Goal: Transaction & Acquisition: Download file/media

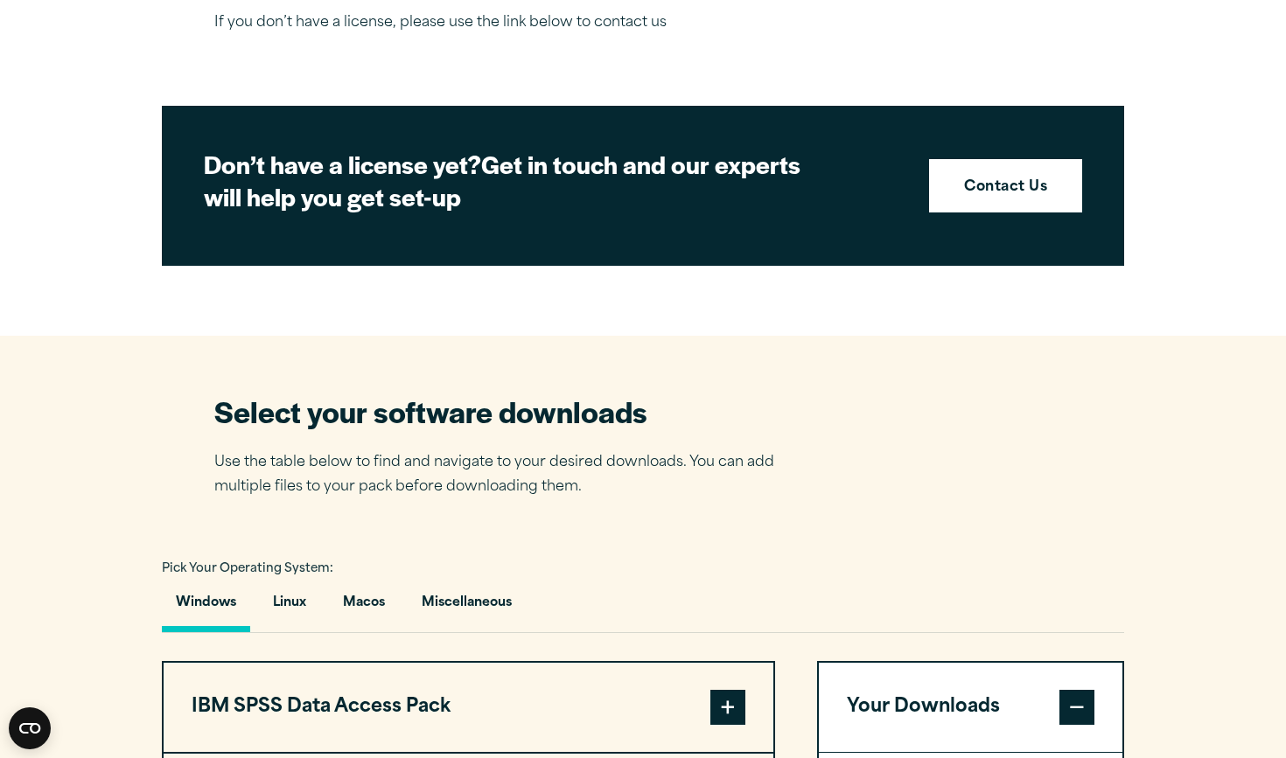
scroll to position [2601, 0]
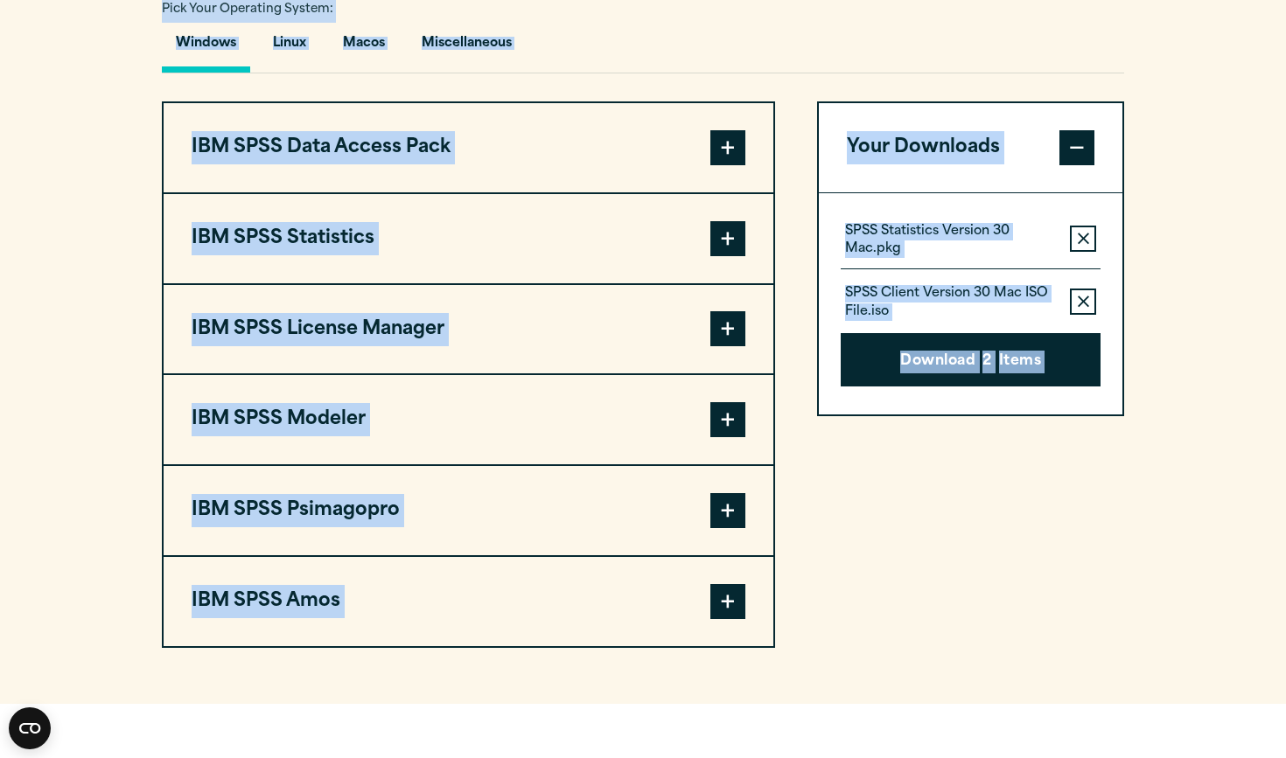
scroll to position [1493, 0]
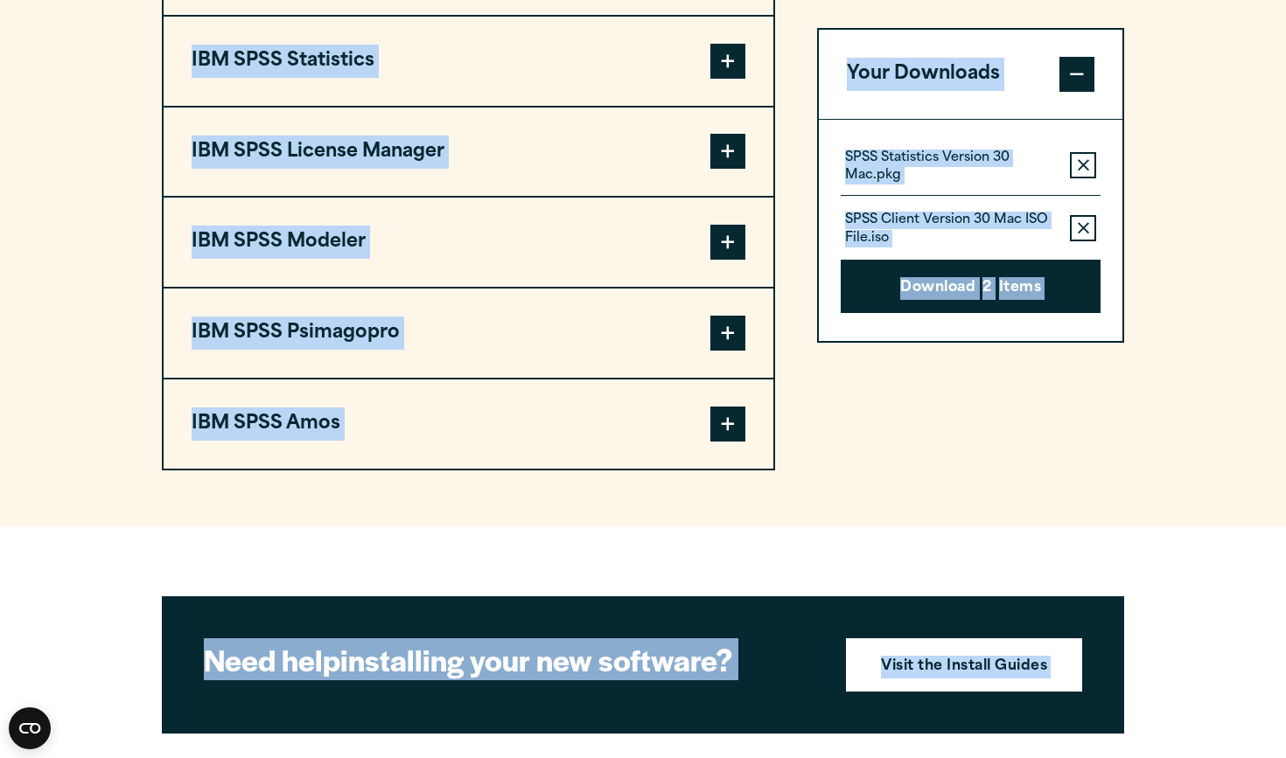
click at [960, 381] on div "Your Downloads SPSS Statistics Version 30 Mac.pkg Remove this item from your so…" at bounding box center [970, 197] width 307 height 547
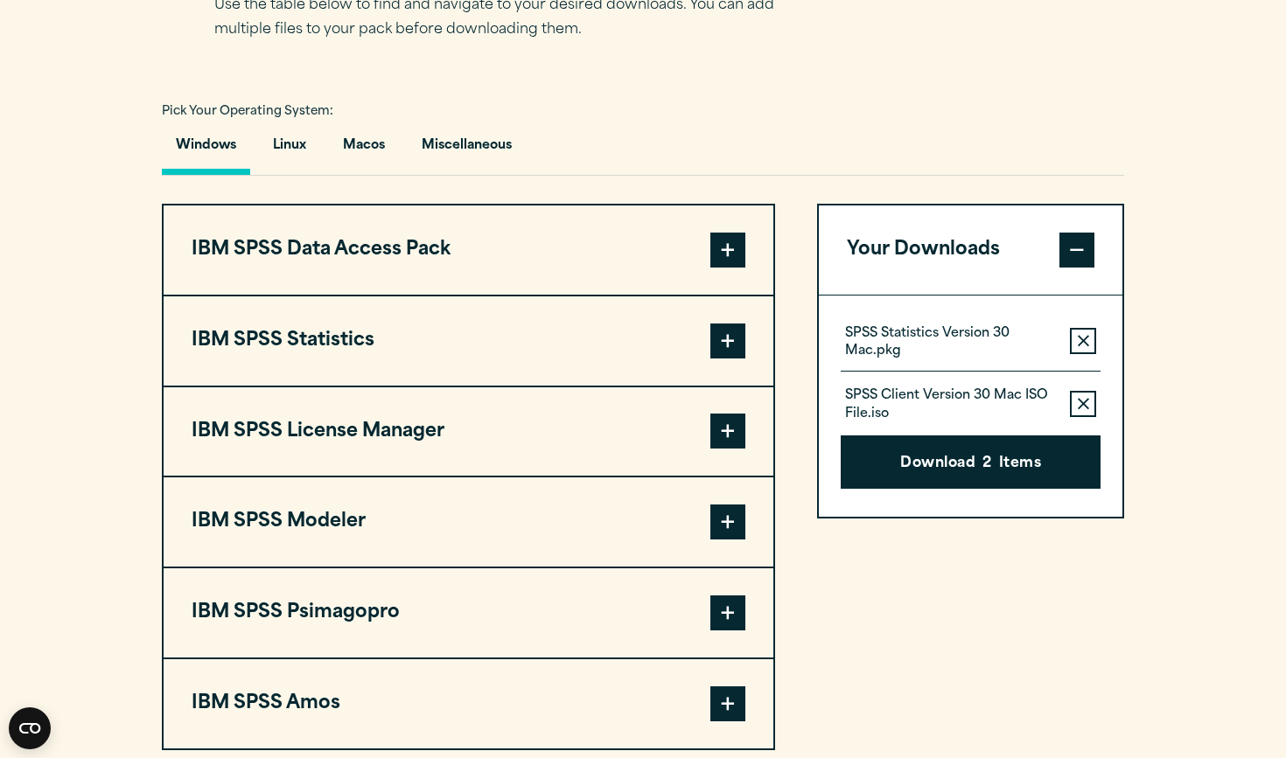
scroll to position [1205, 0]
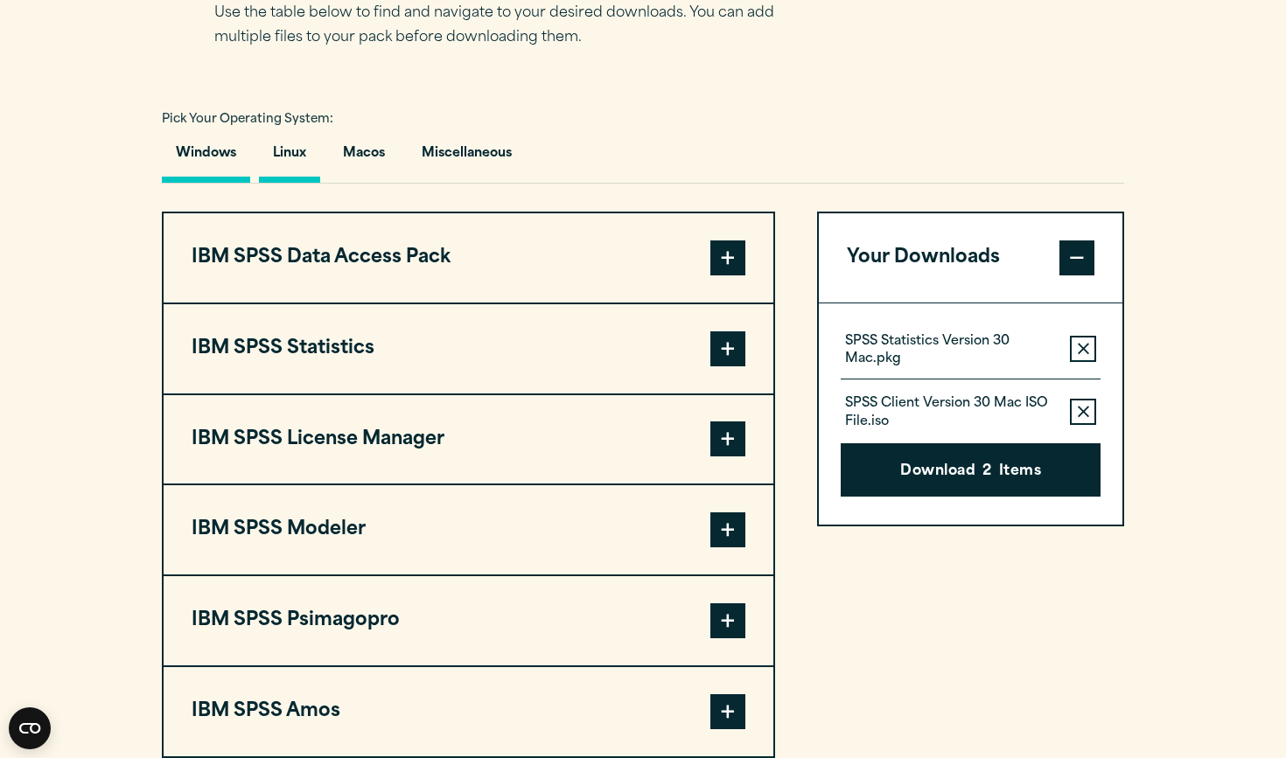
click at [315, 133] on button "Linux" at bounding box center [289, 158] width 61 height 50
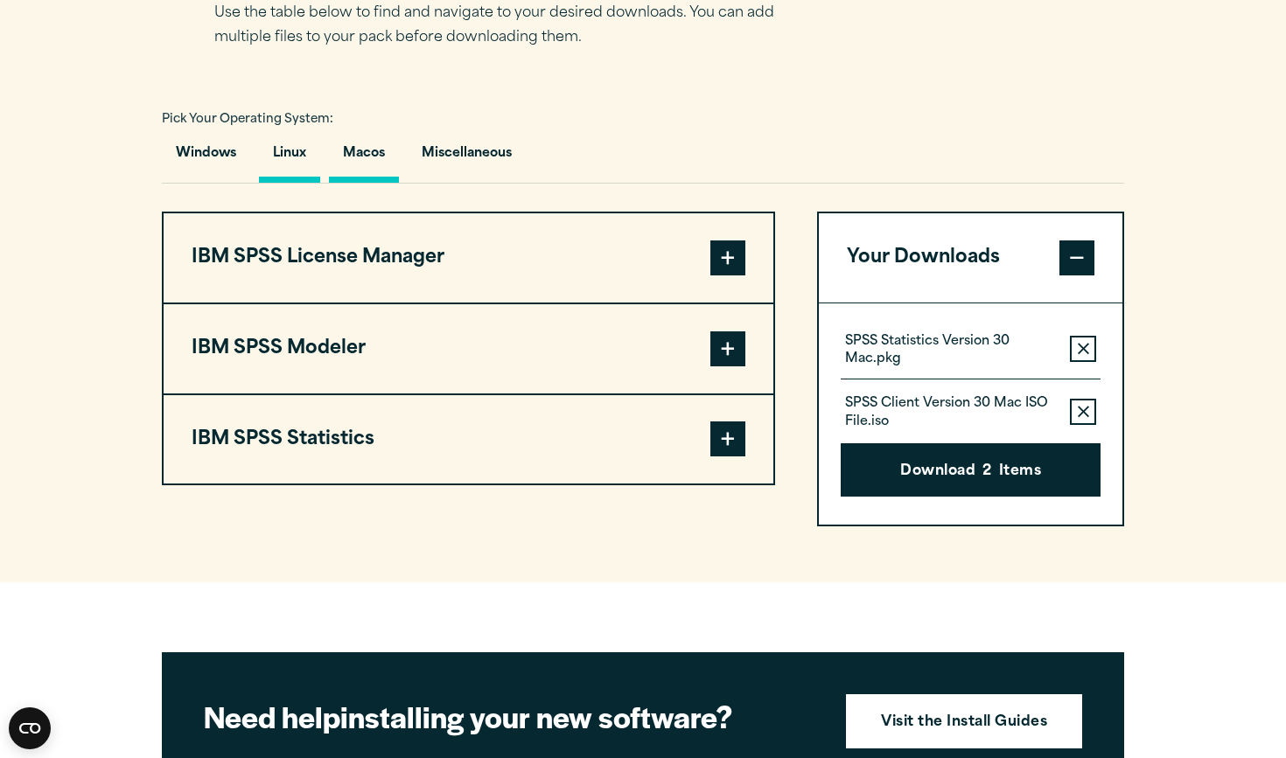
click at [358, 155] on button "Macos" at bounding box center [364, 158] width 70 height 50
click at [721, 257] on span at bounding box center [727, 258] width 35 height 35
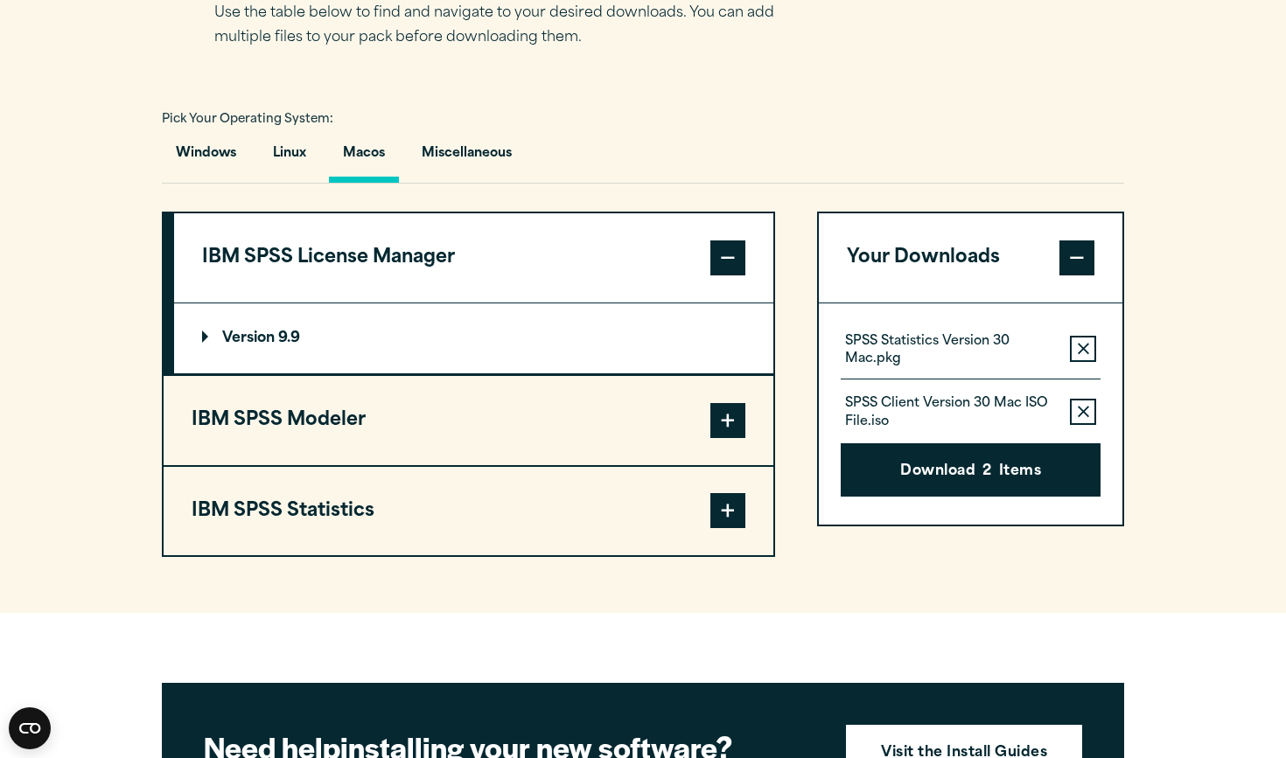
click at [721, 420] on span at bounding box center [727, 420] width 35 height 35
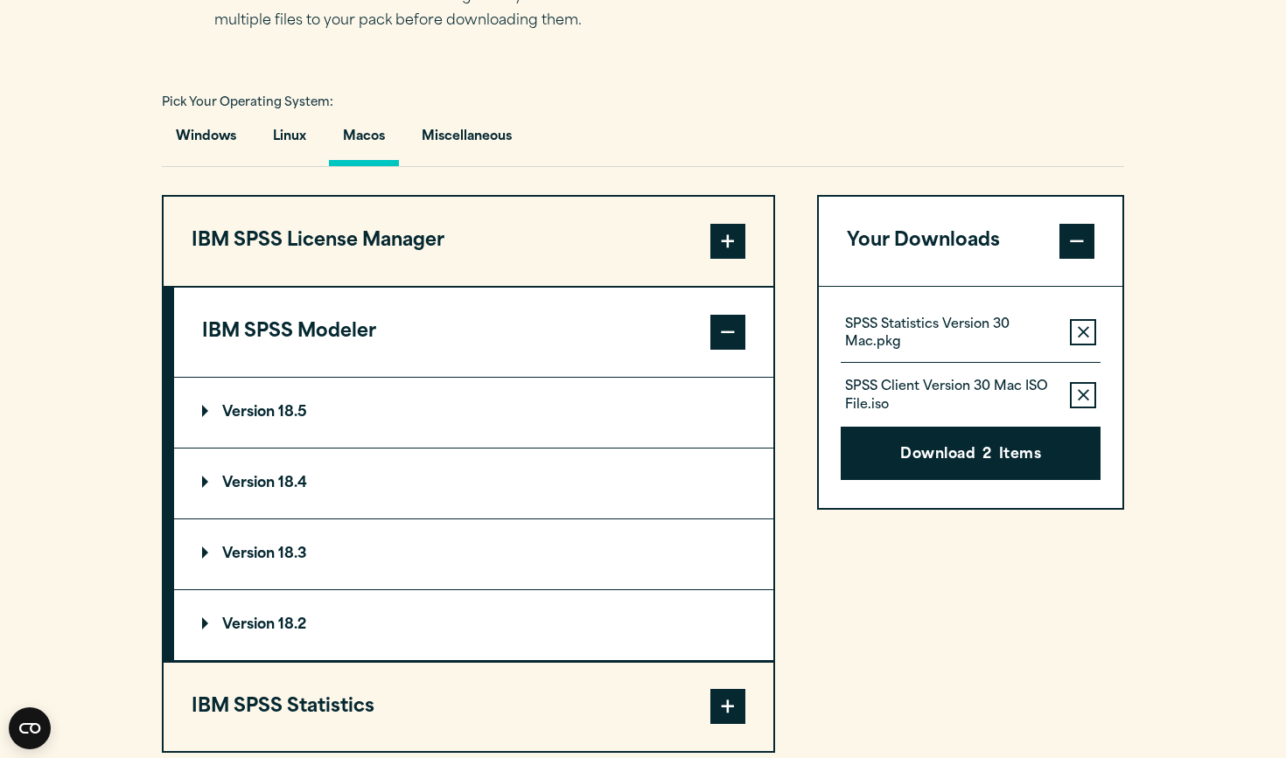
scroll to position [1224, 0]
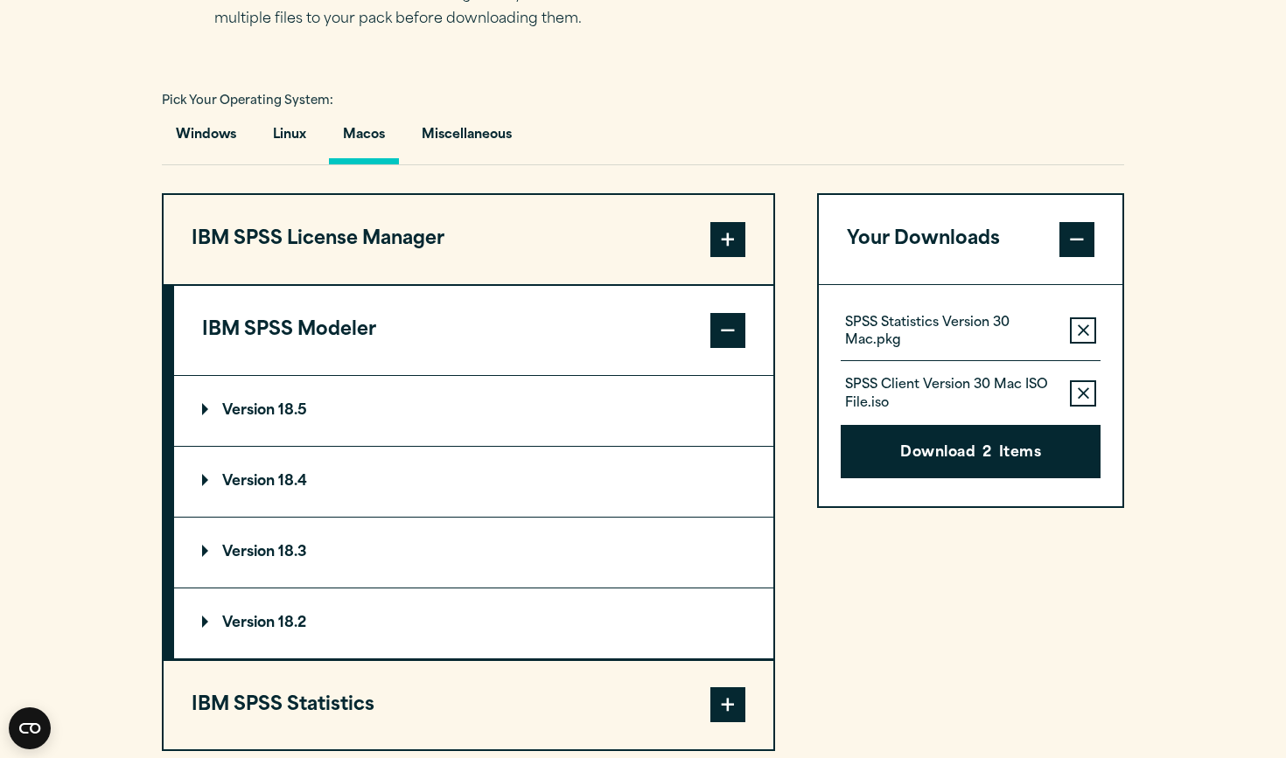
click at [727, 706] on span at bounding box center [727, 705] width 35 height 35
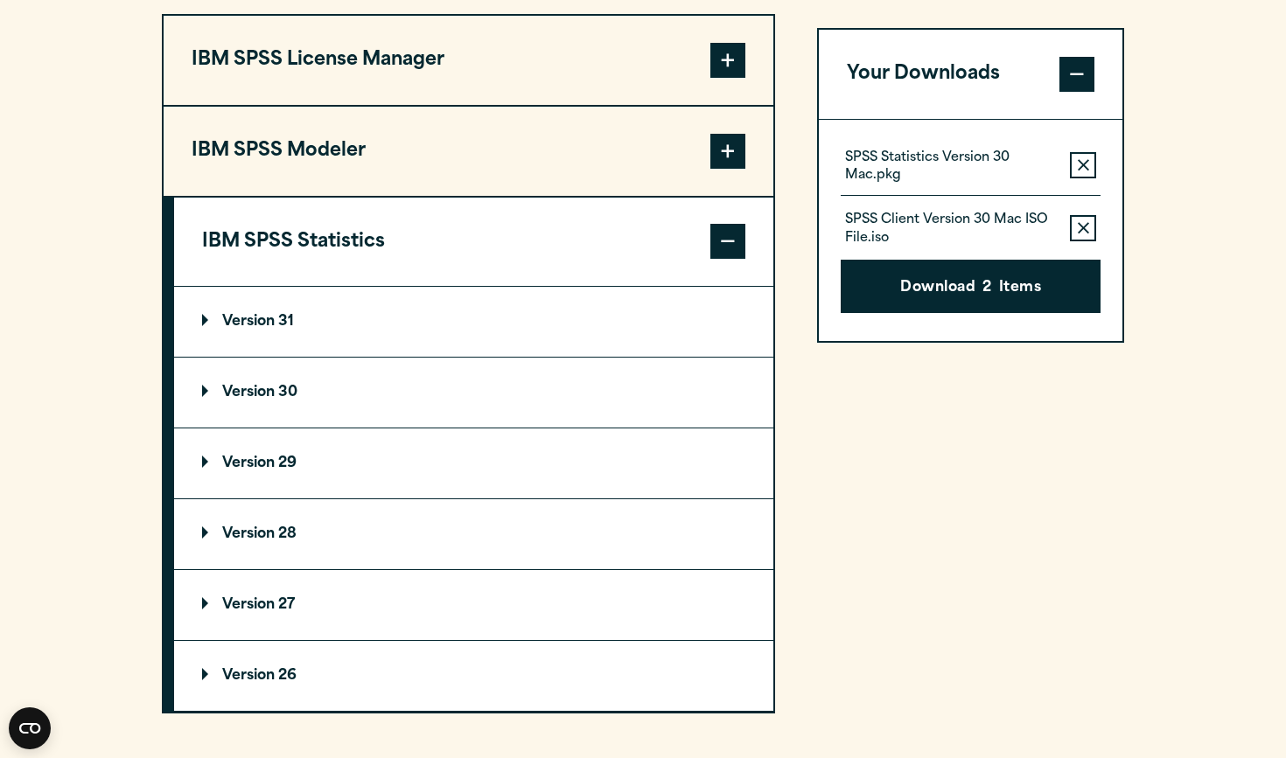
scroll to position [1420, 0]
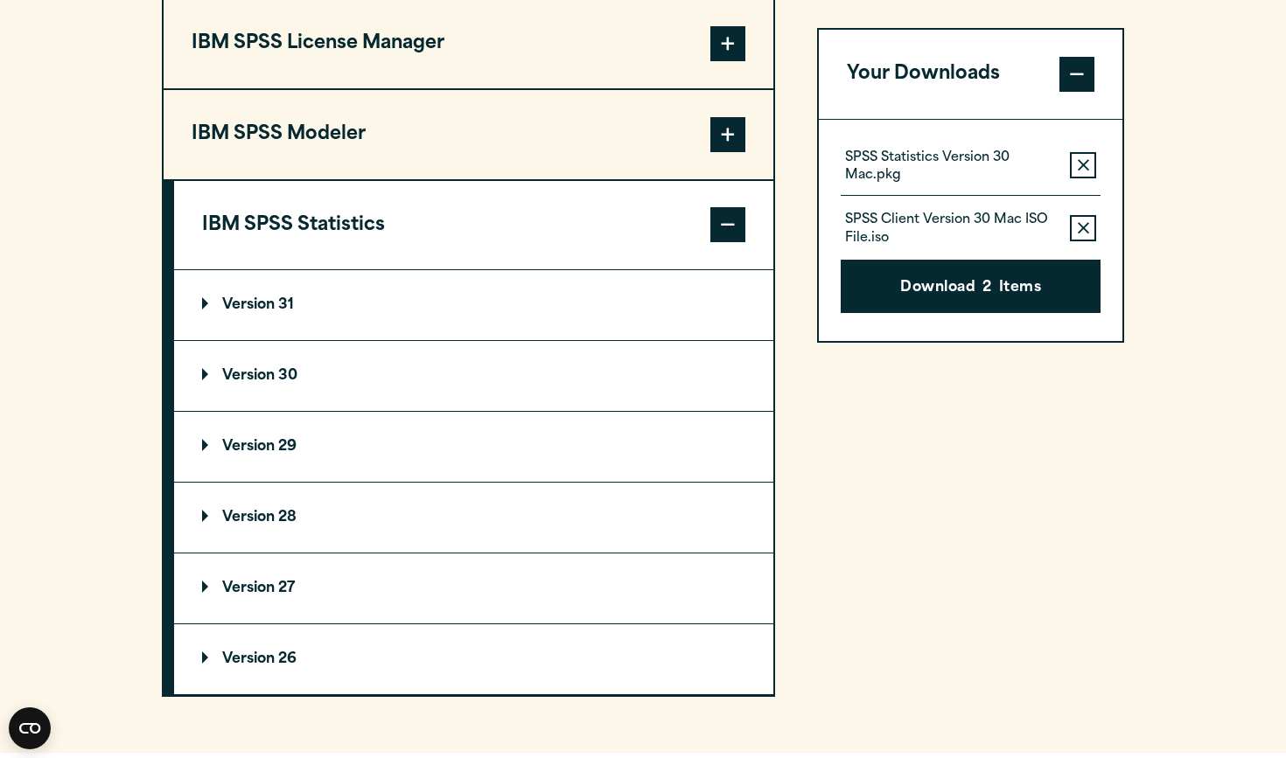
click at [222, 370] on p "Version 30" at bounding box center [249, 376] width 95 height 14
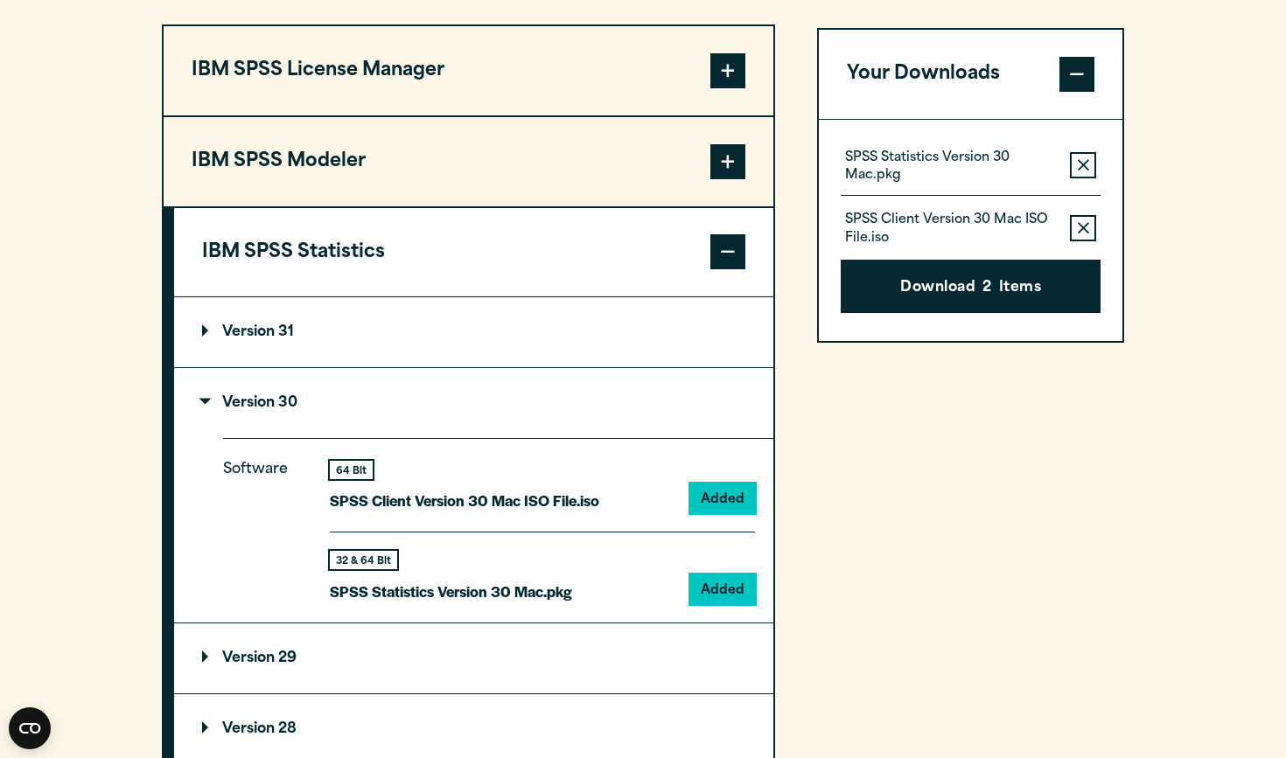
scroll to position [1393, 0]
click at [727, 78] on span at bounding box center [727, 70] width 35 height 35
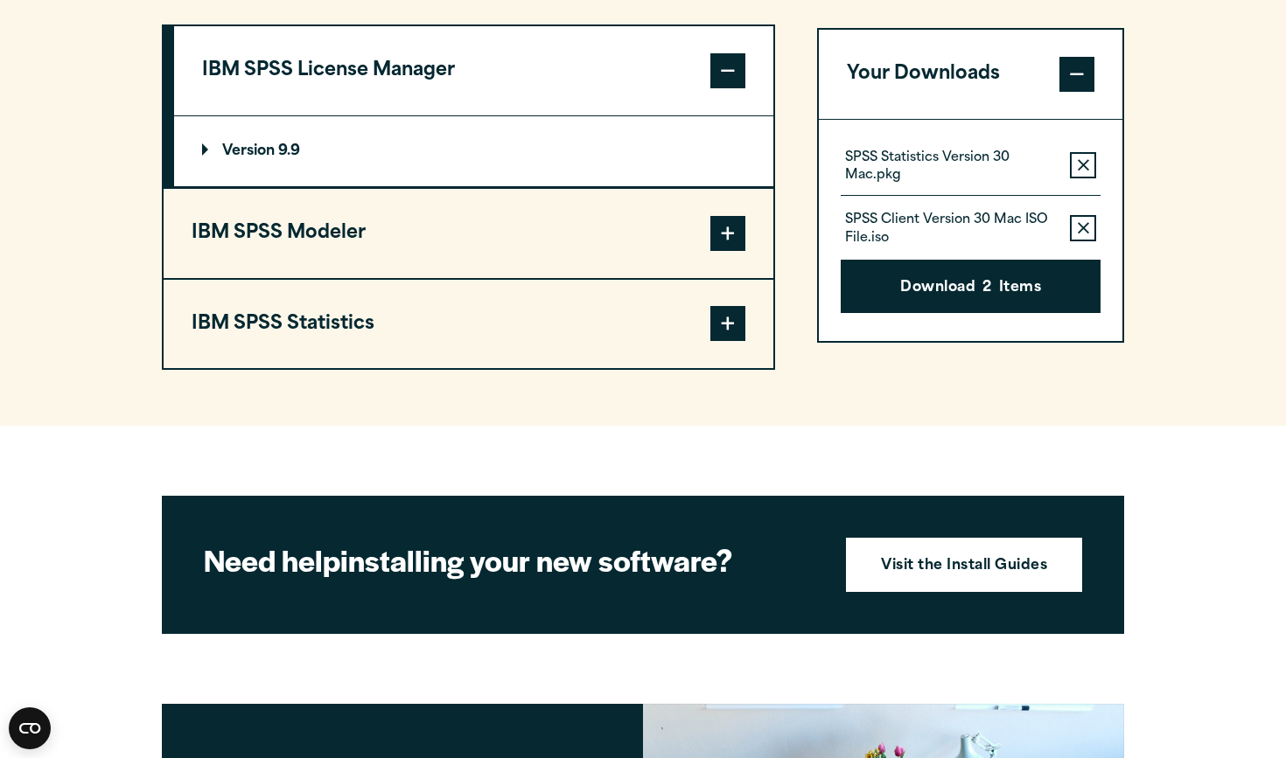
click at [267, 144] on p "Version 9.9" at bounding box center [251, 151] width 98 height 14
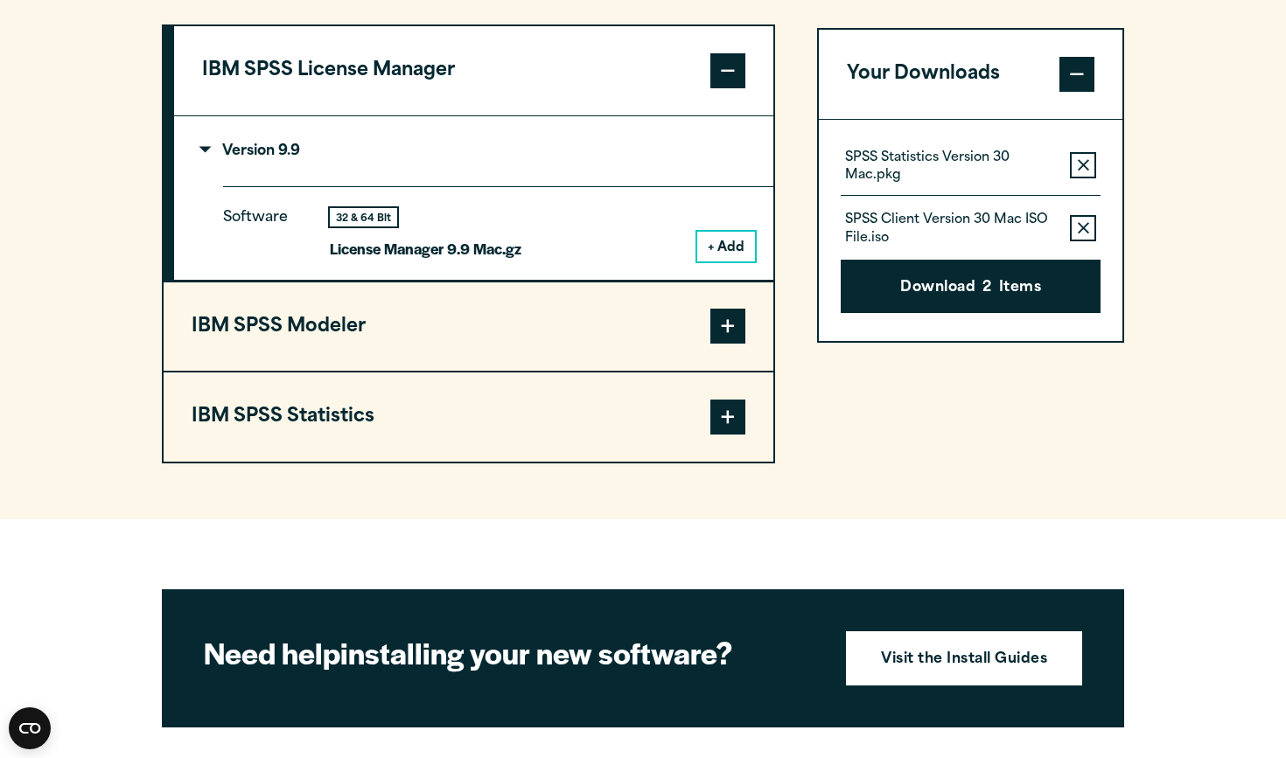
click at [726, 242] on button "+ Add" at bounding box center [726, 247] width 58 height 30
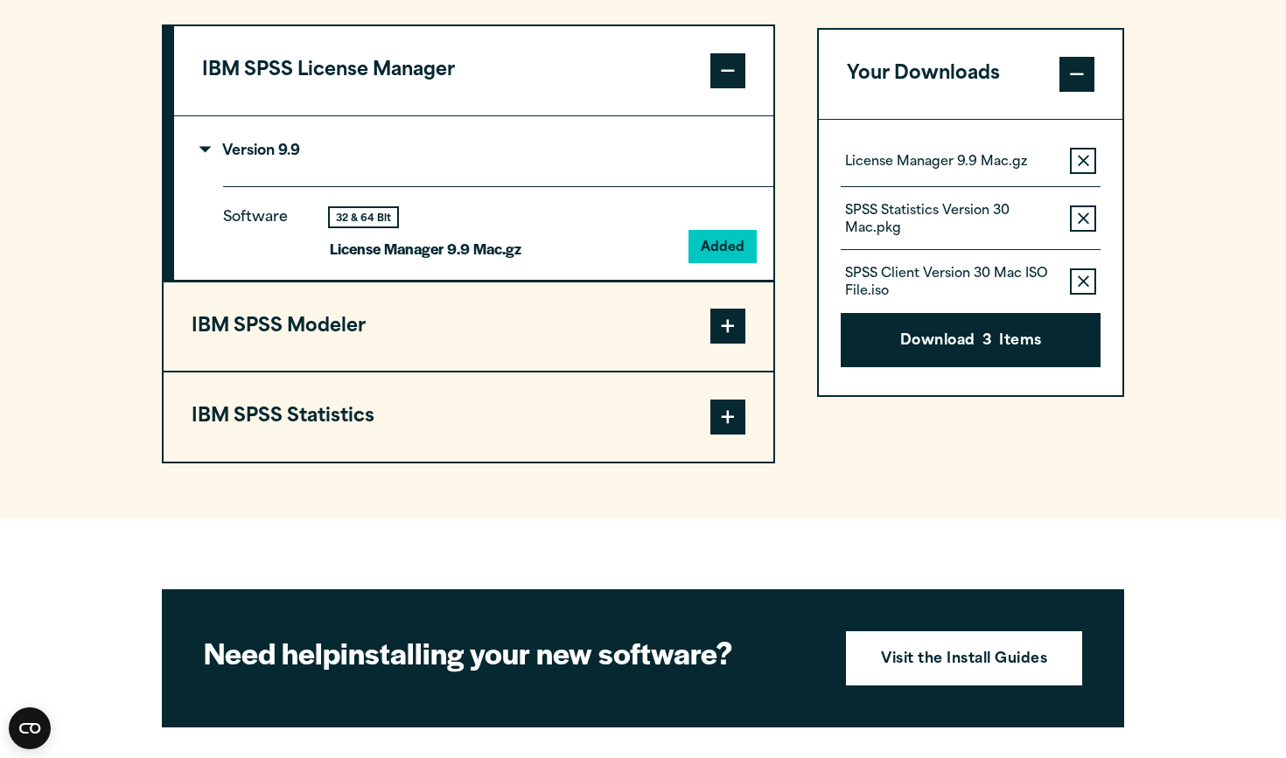
click at [1088, 167] on button "Remove this item from your software download list" at bounding box center [1083, 161] width 26 height 26
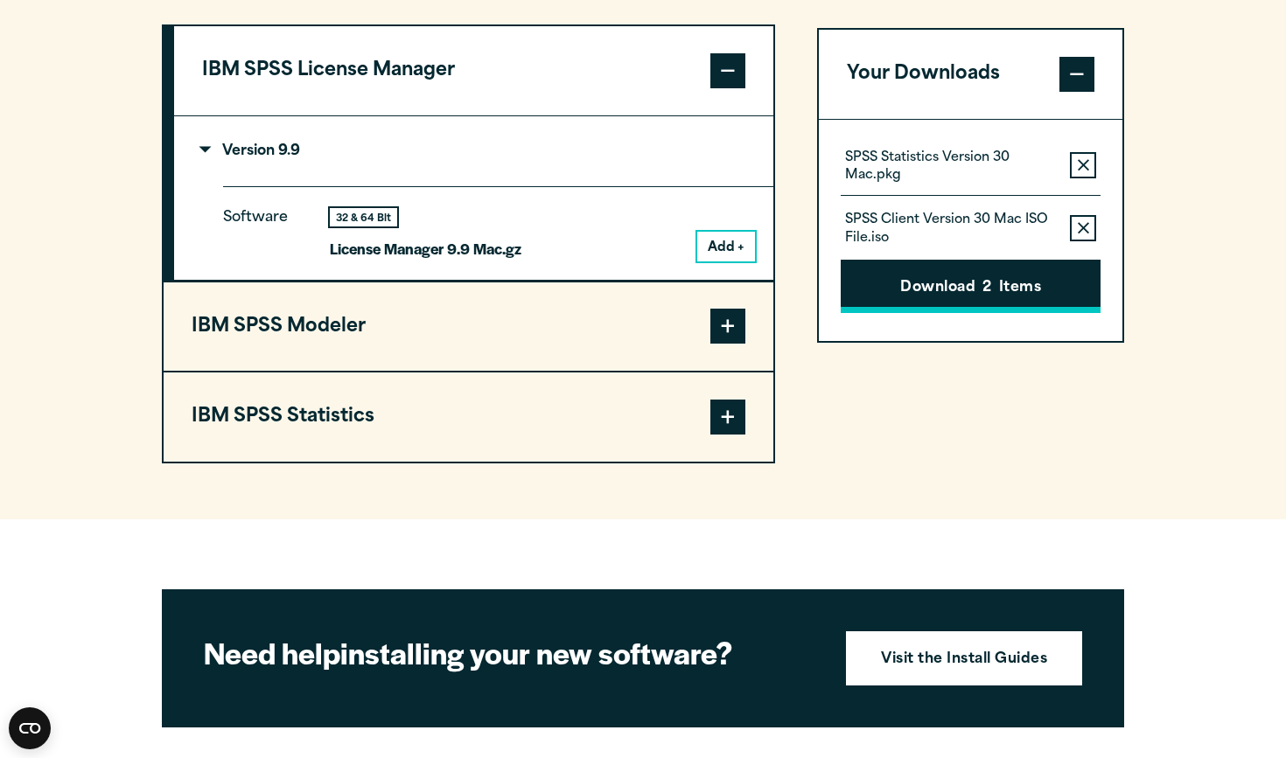
click at [1013, 275] on button "Download 2 Items" at bounding box center [971, 287] width 260 height 54
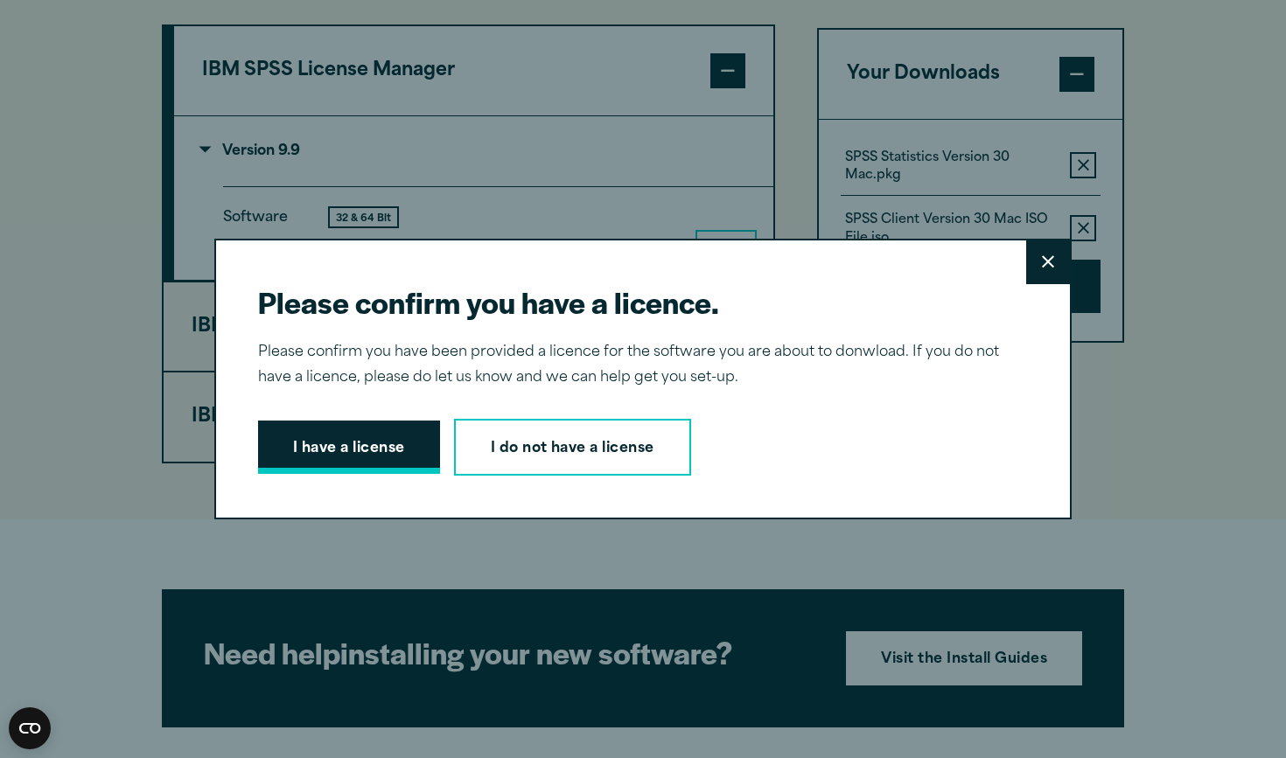
click at [389, 440] on button "I have a license" at bounding box center [349, 448] width 182 height 54
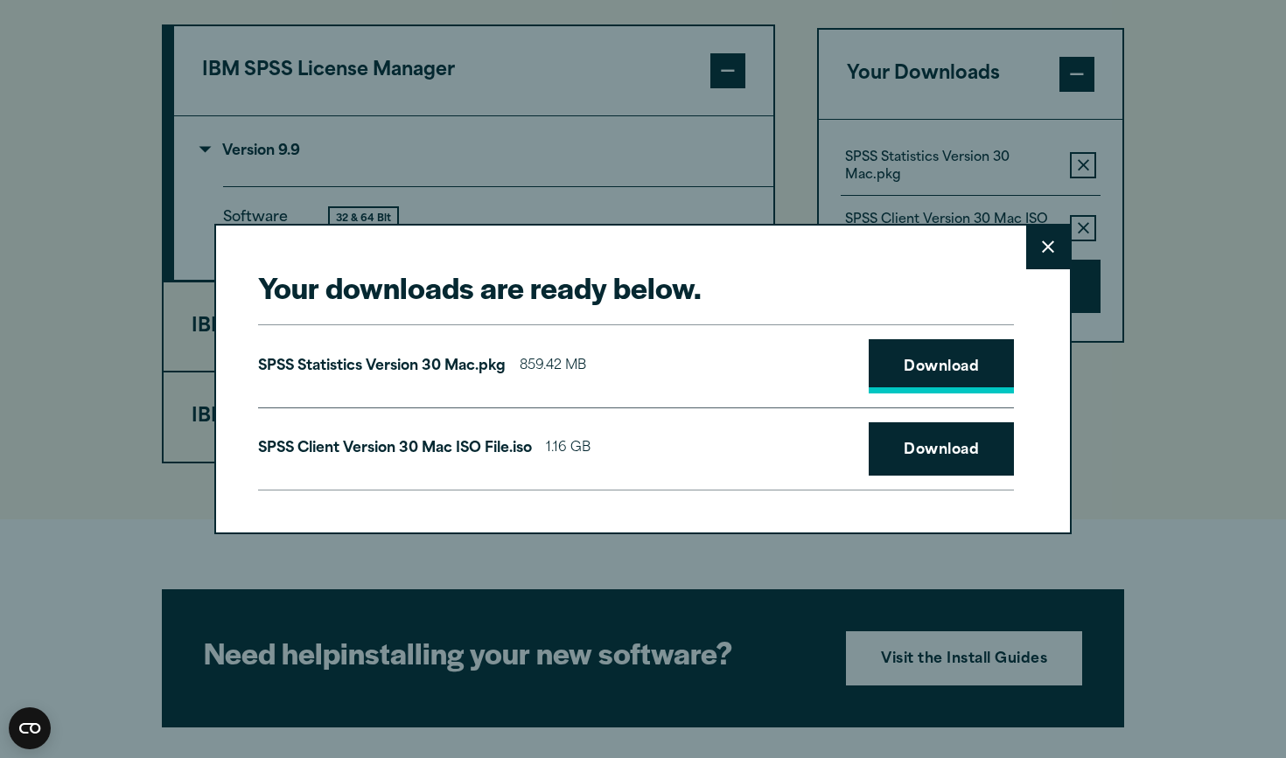
click at [934, 363] on link "Download" at bounding box center [941, 366] width 145 height 54
drag, startPoint x: 304, startPoint y: 450, endPoint x: 314, endPoint y: 449, distance: 9.7
click at [314, 449] on p "SPSS Client Version 30 Mac ISO File.iso" at bounding box center [395, 448] width 274 height 25
drag, startPoint x: 259, startPoint y: 448, endPoint x: 370, endPoint y: 457, distance: 111.4
click at [370, 457] on p "SPSS Client Version 30 Mac ISO File.iso" at bounding box center [395, 448] width 274 height 25
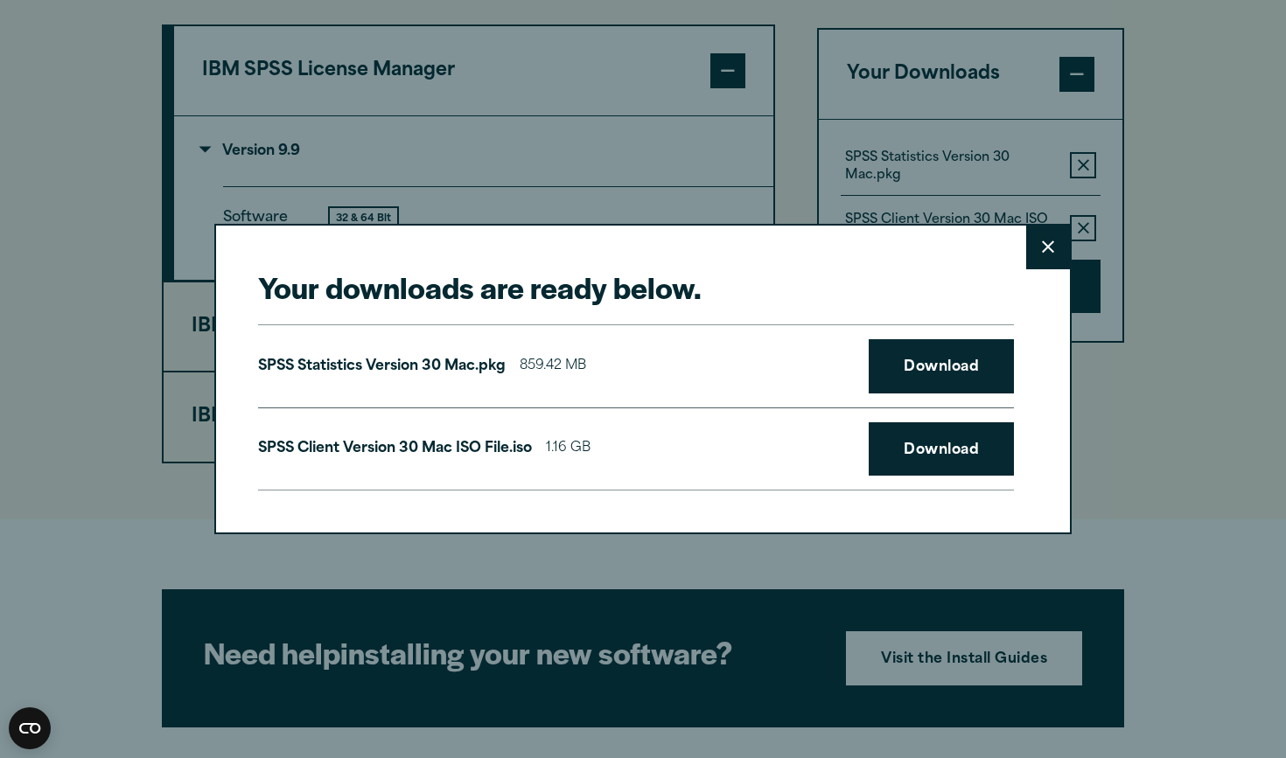
click at [318, 452] on p "SPSS Client Version 30 Mac ISO File.iso" at bounding box center [395, 448] width 274 height 25
drag, startPoint x: 310, startPoint y: 449, endPoint x: 341, endPoint y: 450, distance: 31.5
click at [342, 450] on p "SPSS Client Version 30 Mac ISO File.iso" at bounding box center [395, 448] width 274 height 25
drag, startPoint x: 304, startPoint y: 448, endPoint x: 328, endPoint y: 453, distance: 24.2
click at [328, 453] on p "SPSS Client Version 30 Mac ISO File.iso" at bounding box center [395, 448] width 274 height 25
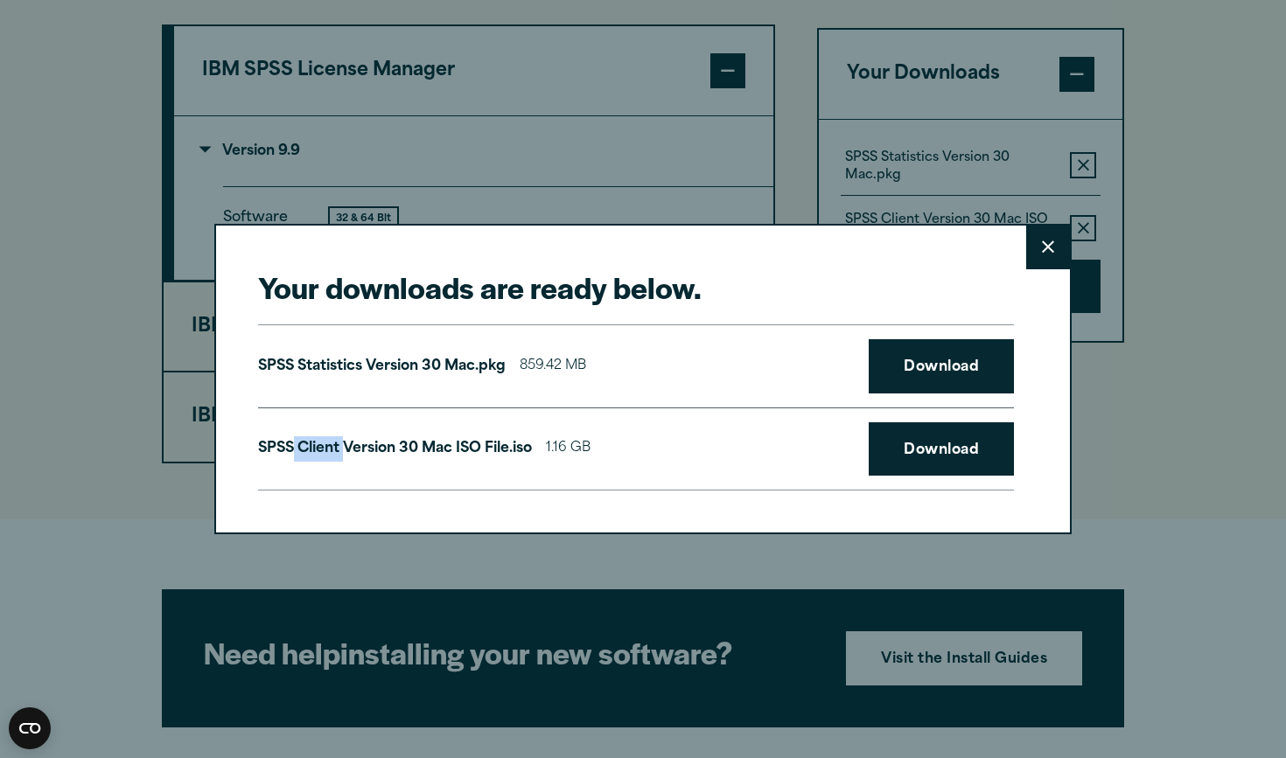
drag, startPoint x: 295, startPoint y: 448, endPoint x: 340, endPoint y: 448, distance: 45.5
click at [340, 448] on p "SPSS Client Version 30 Mac ISO File.iso" at bounding box center [395, 448] width 274 height 25
click at [317, 455] on p "SPSS Client Version 30 Mac ISO File.iso" at bounding box center [395, 448] width 274 height 25
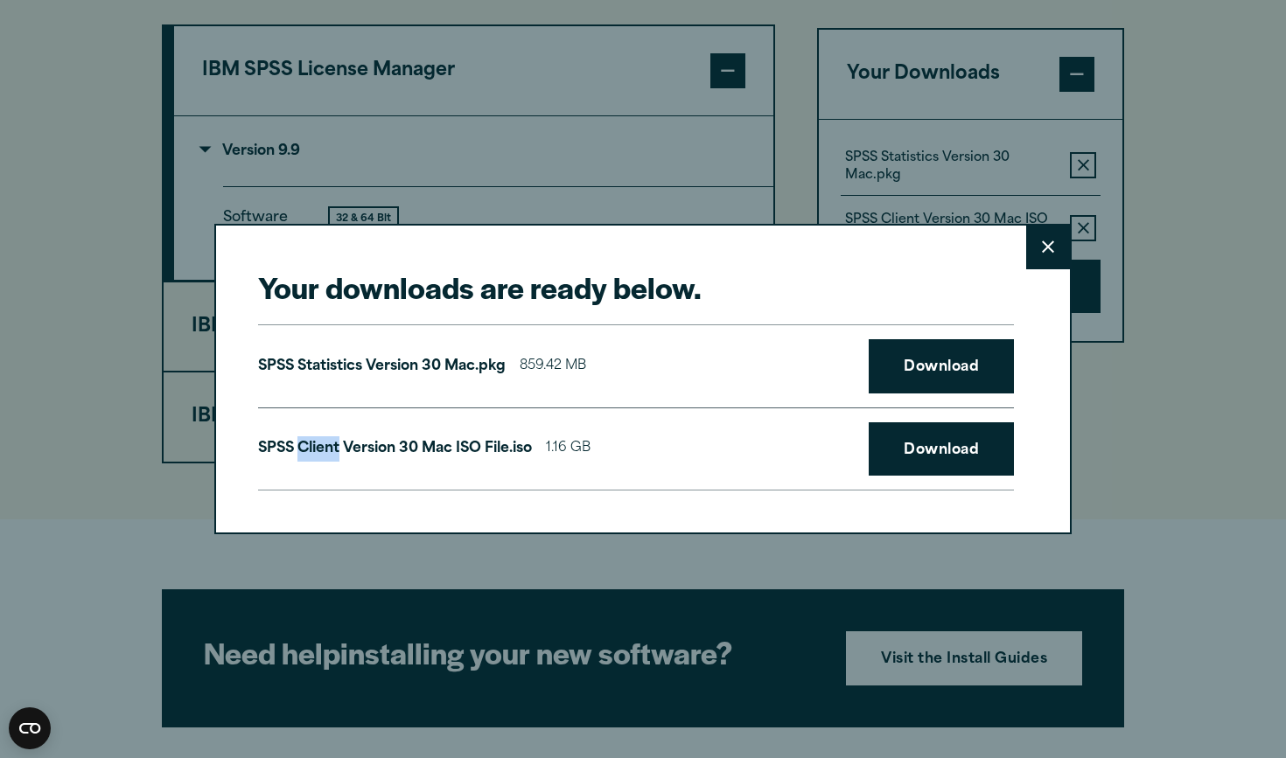
click at [1055, 249] on button "Close" at bounding box center [1048, 248] width 44 height 44
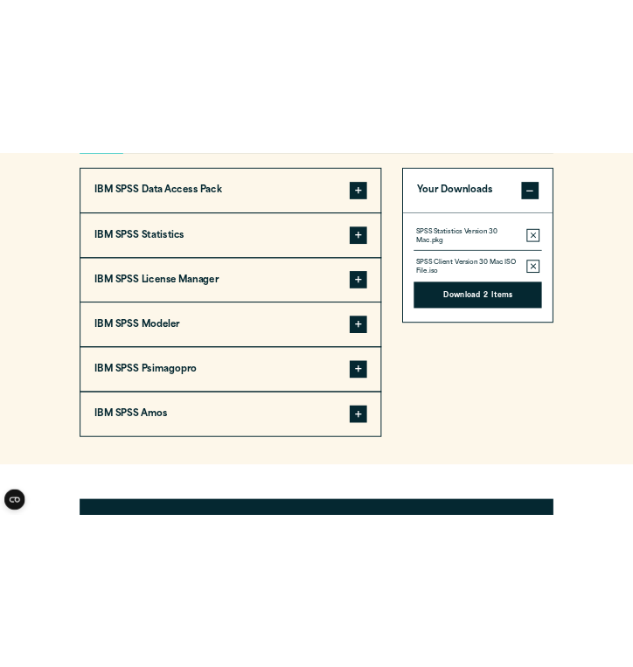
scroll to position [1386, 0]
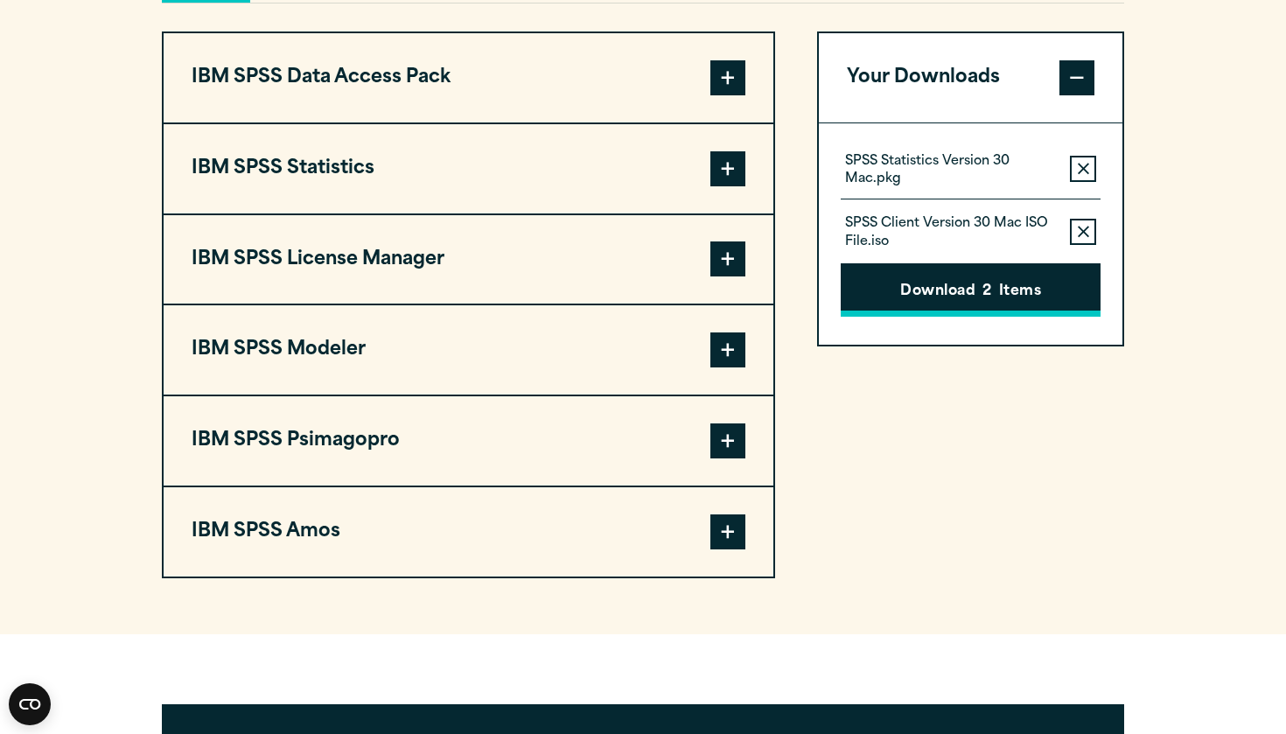
click at [985, 271] on button "Download 2 Items" at bounding box center [971, 290] width 260 height 54
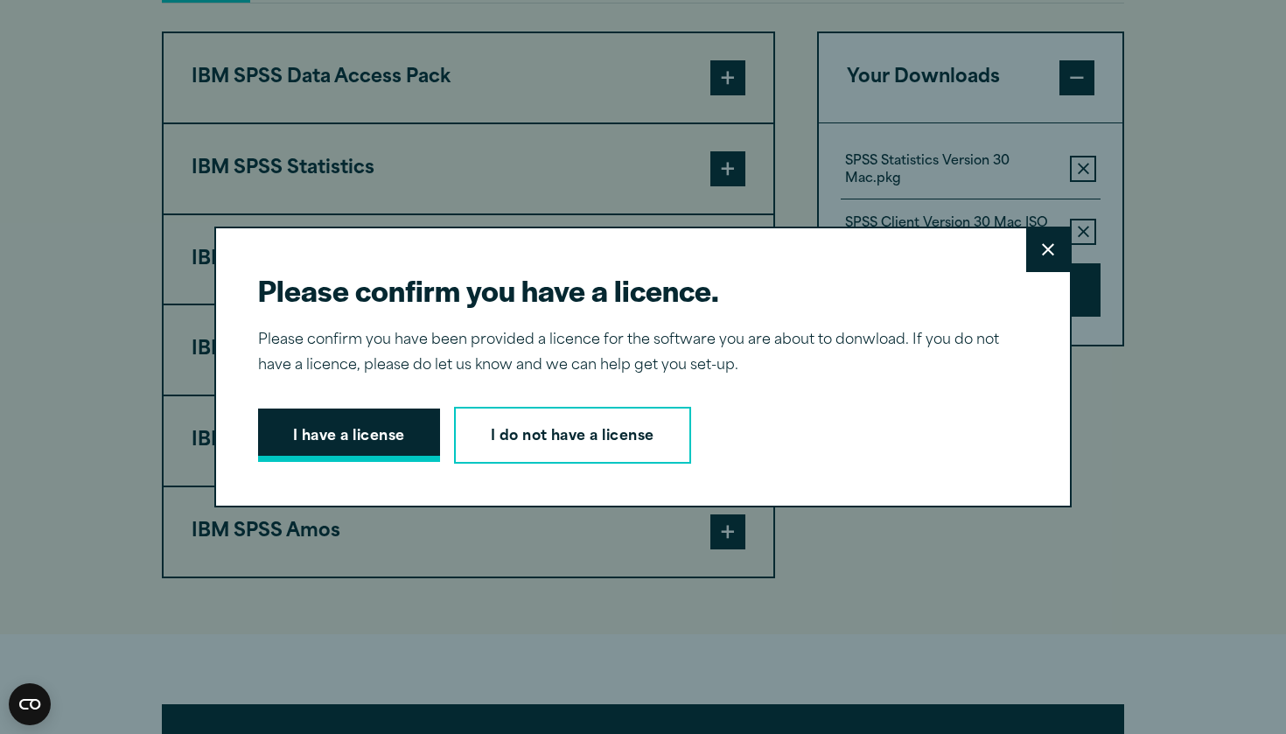
click at [395, 446] on button "I have a license" at bounding box center [349, 435] width 182 height 54
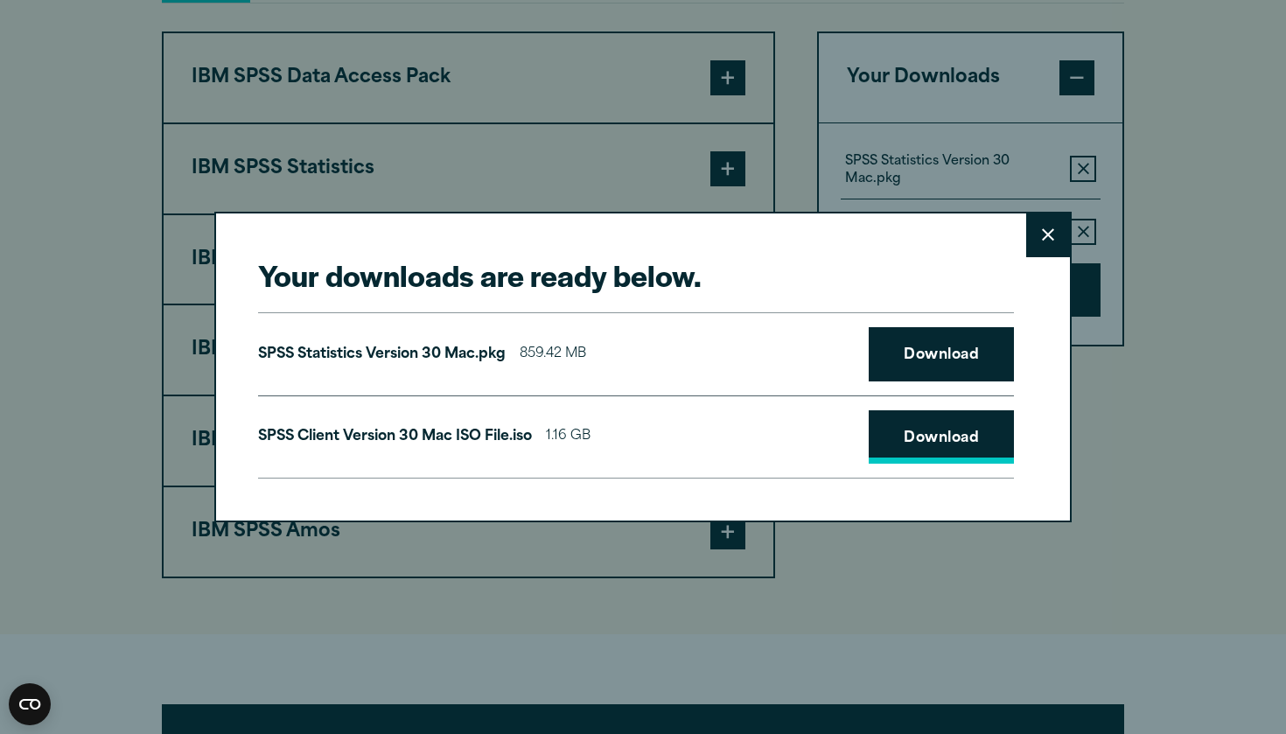
click at [917, 430] on link "Download" at bounding box center [941, 437] width 145 height 54
click at [1050, 223] on button "Close" at bounding box center [1048, 235] width 44 height 44
